Goal: Communication & Community: Answer question/provide support

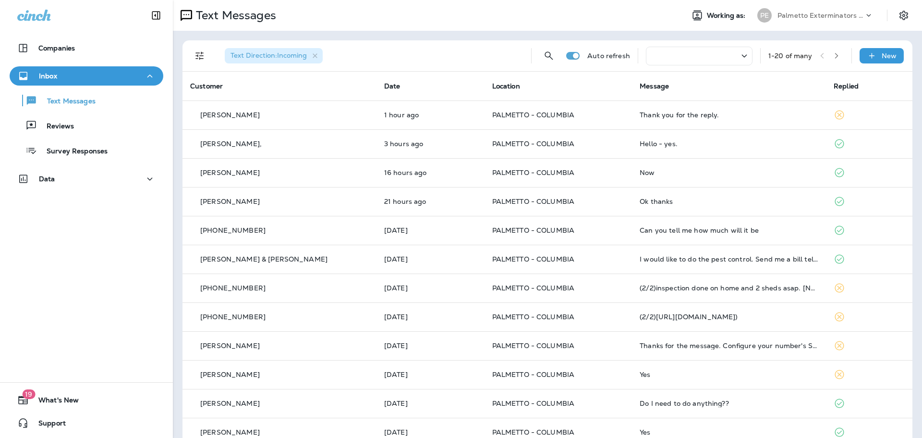
click at [653, 116] on div "Thank you for the reply." at bounding box center [729, 115] width 179 height 8
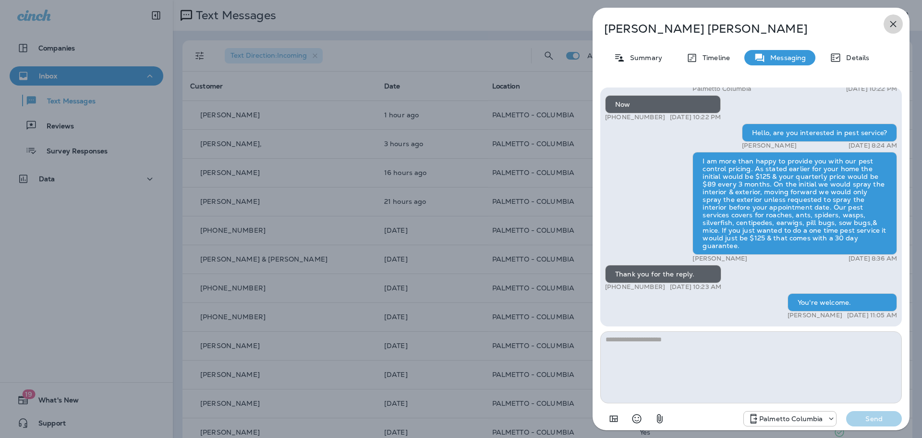
click at [889, 20] on icon "button" at bounding box center [894, 24] width 12 height 12
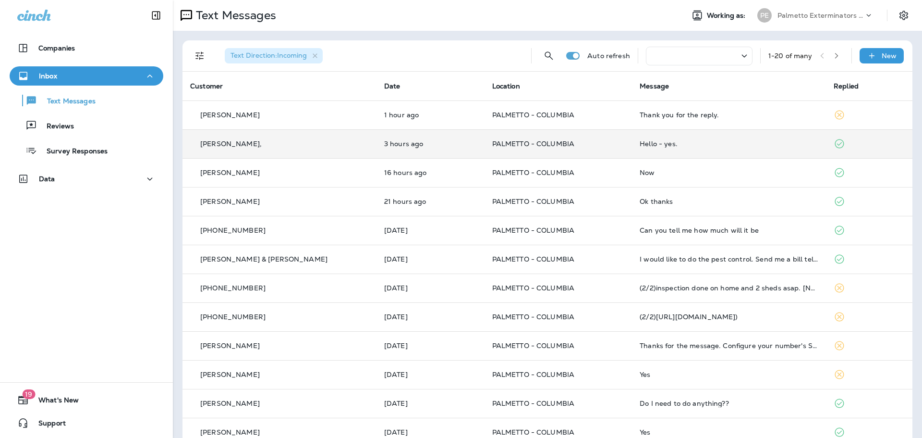
click at [805, 139] on td "Hello - yes." at bounding box center [729, 143] width 194 height 29
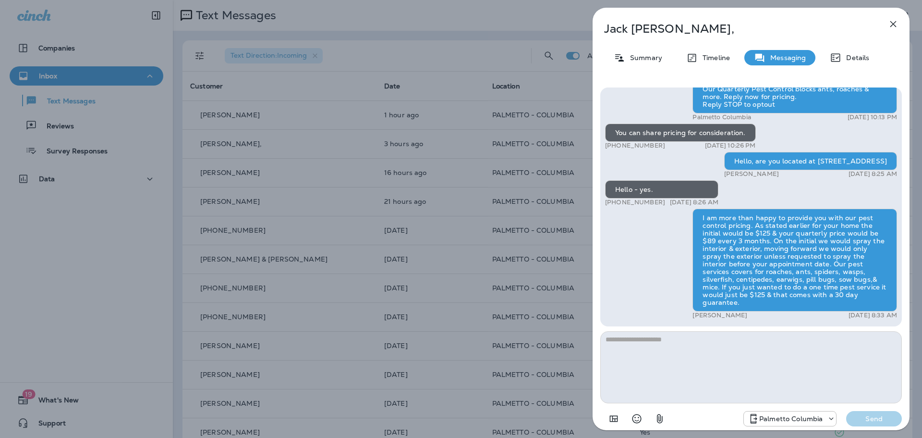
click at [892, 19] on icon "button" at bounding box center [894, 24] width 12 height 12
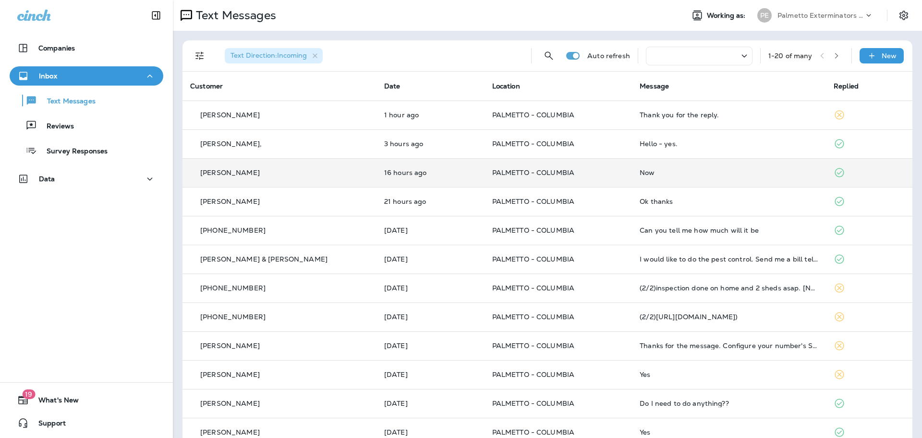
click at [751, 170] on div "Now" at bounding box center [729, 173] width 179 height 8
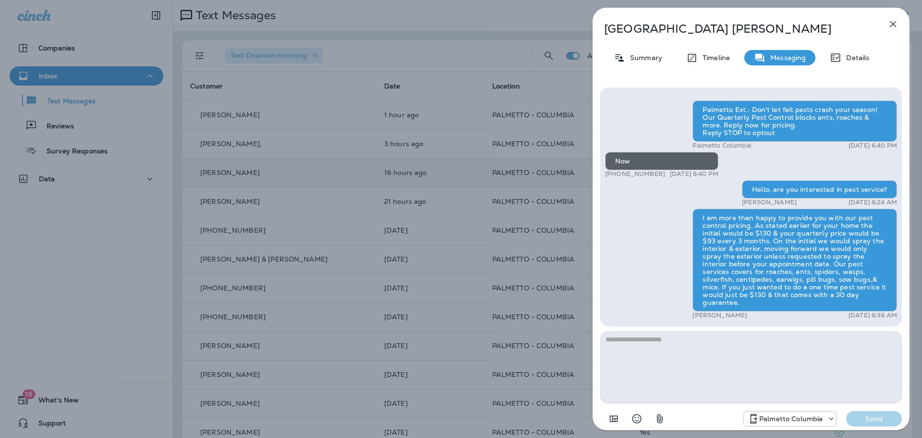
click at [895, 22] on icon "button" at bounding box center [893, 24] width 6 height 6
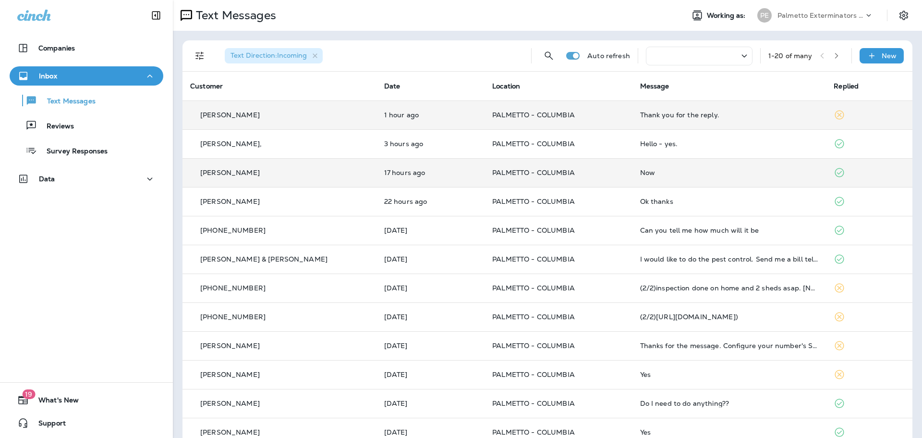
click at [641, 112] on div "Thank you for the reply." at bounding box center [729, 115] width 179 height 8
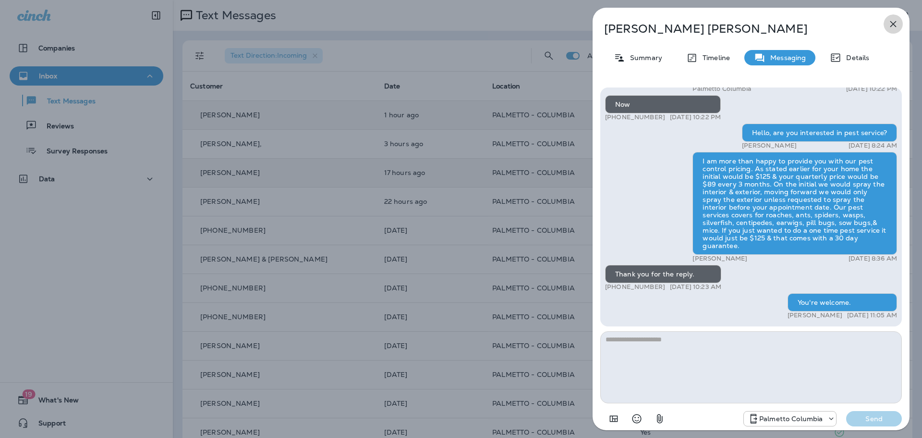
click at [894, 23] on icon "button" at bounding box center [894, 24] width 12 height 12
